Goal: Information Seeking & Learning: Learn about a topic

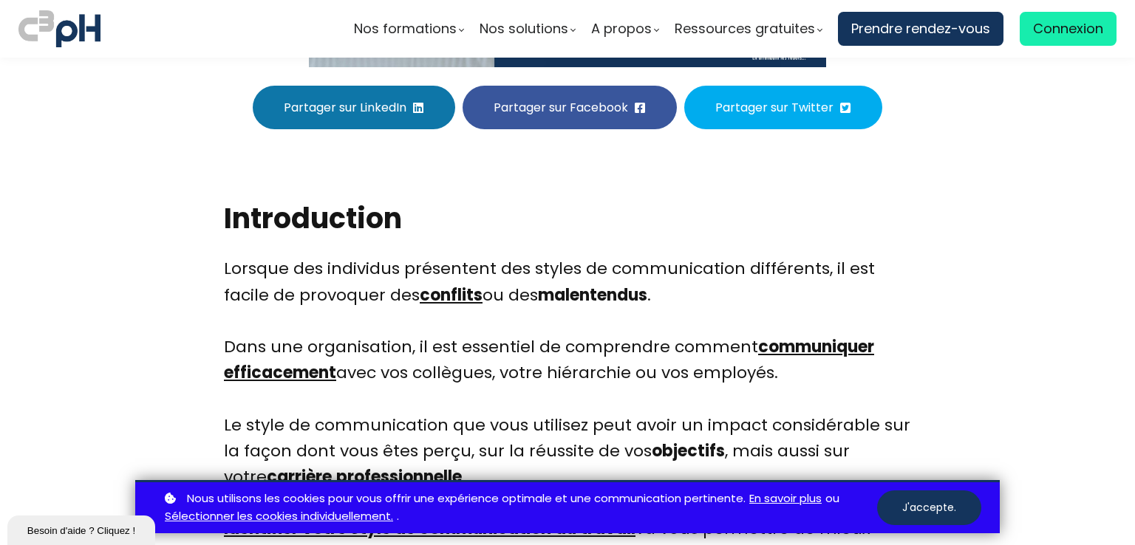
scroll to position [511, 0]
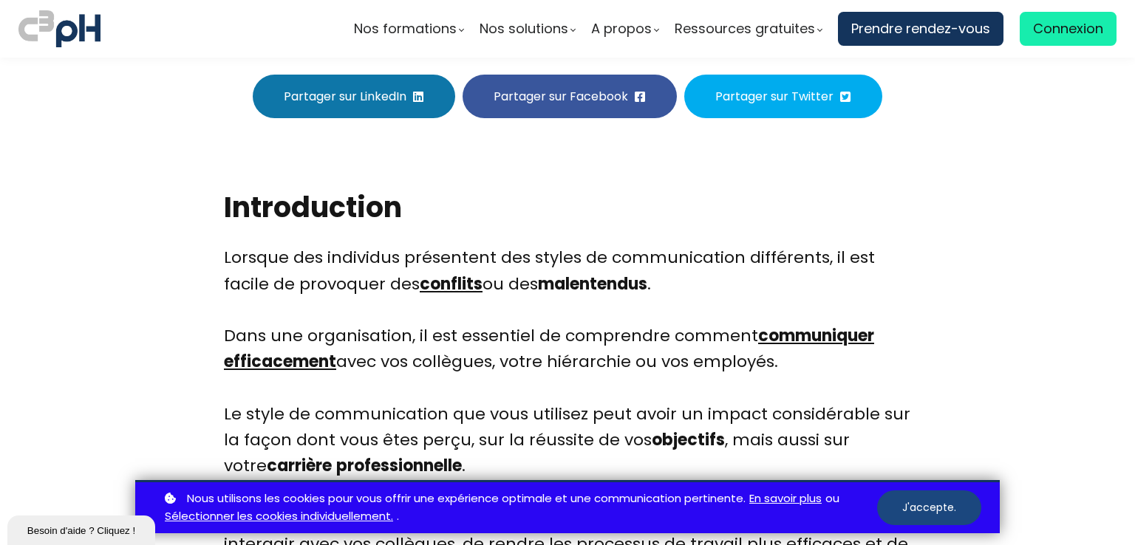
click at [918, 494] on button "J'accepte." at bounding box center [929, 508] width 104 height 35
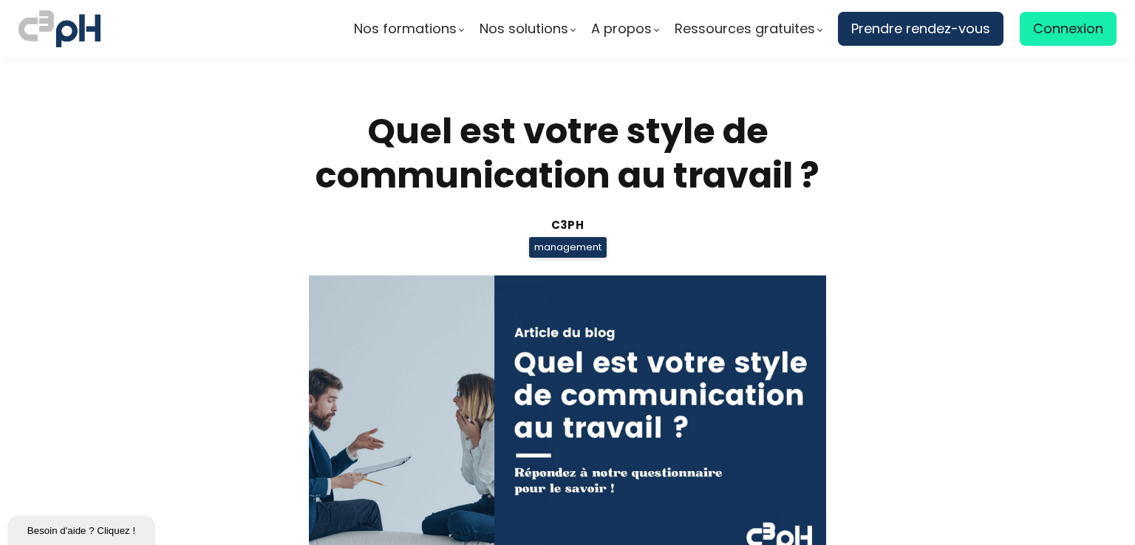
scroll to position [511, 0]
